Goal: Download file/media

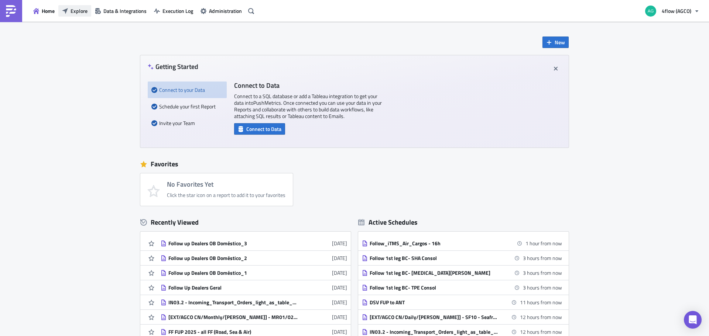
click at [73, 13] on span "Explore" at bounding box center [78, 11] width 17 height 8
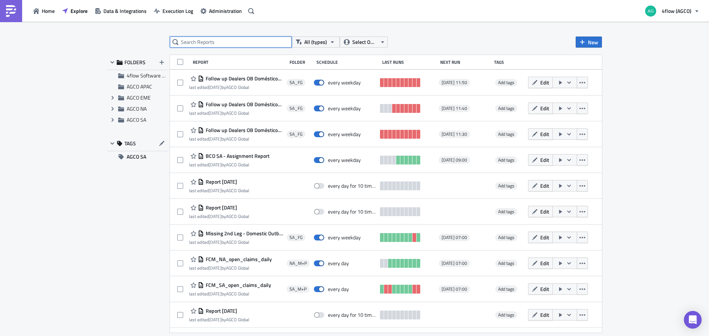
click at [204, 43] on input "text" at bounding box center [231, 42] width 122 height 11
type input "claims"
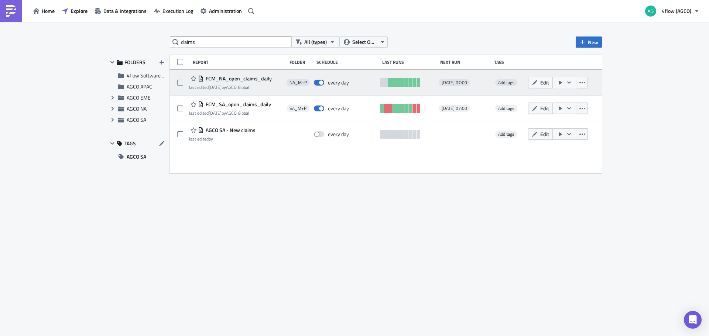
click at [235, 79] on span "FCM_NA_open_claims_daily" at bounding box center [238, 78] width 68 height 7
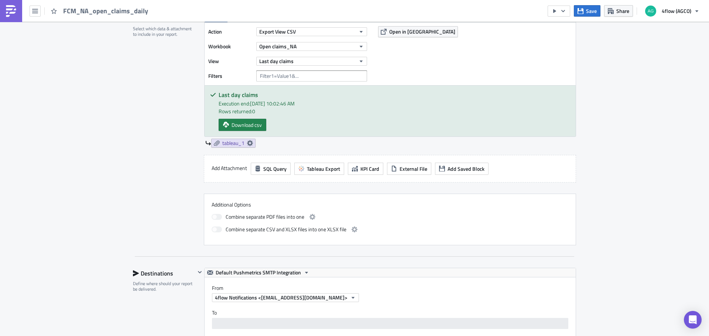
scroll to position [258, 0]
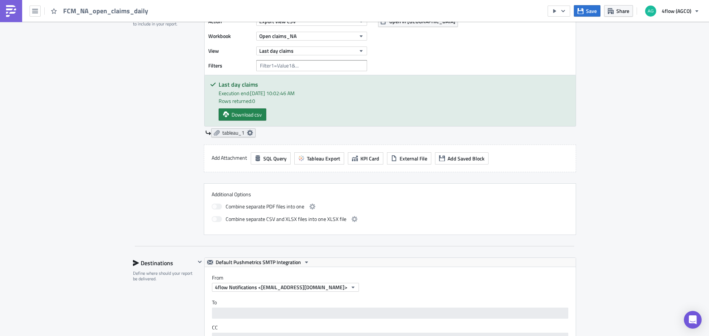
click at [248, 132] on icon at bounding box center [250, 133] width 6 height 6
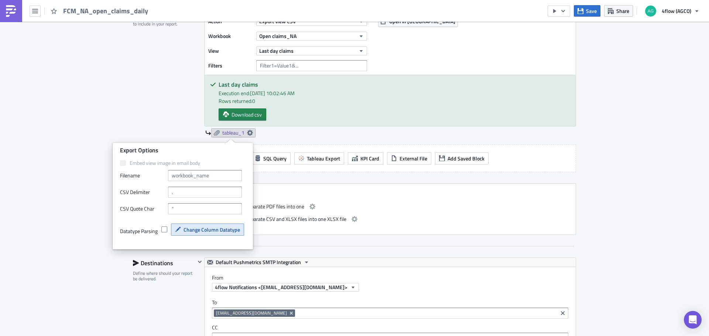
click at [219, 230] on span "Change Column Datatype" at bounding box center [211, 230] width 56 height 8
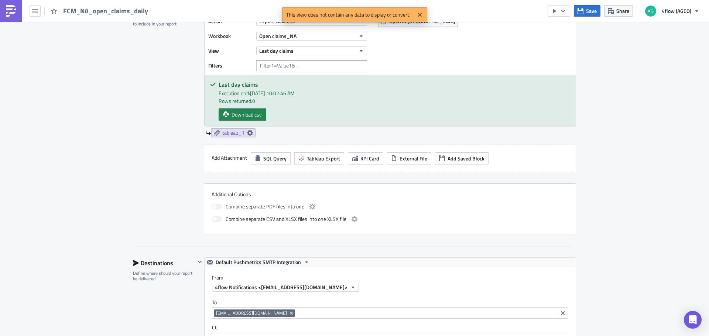
click at [170, 117] on div "Contents Select which data & attachment to include in your report." at bounding box center [164, 119] width 62 height 233
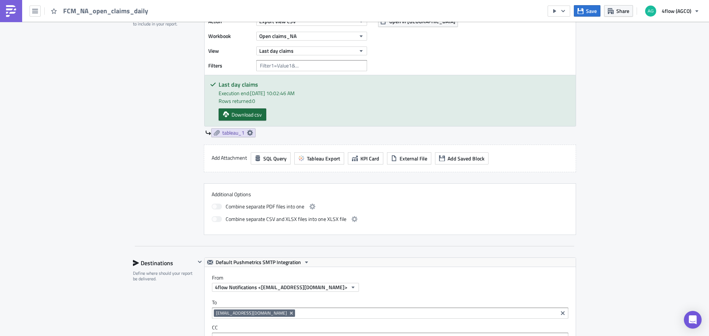
click at [244, 111] on span "Download csv" at bounding box center [246, 115] width 30 height 8
